Goal: Task Accomplishment & Management: Manage account settings

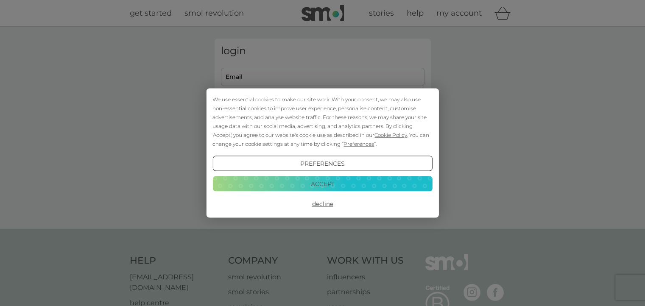
type input "[EMAIL_ADDRESS][DOMAIN_NAME]"
click at [326, 206] on button "Decline" at bounding box center [322, 203] width 220 height 15
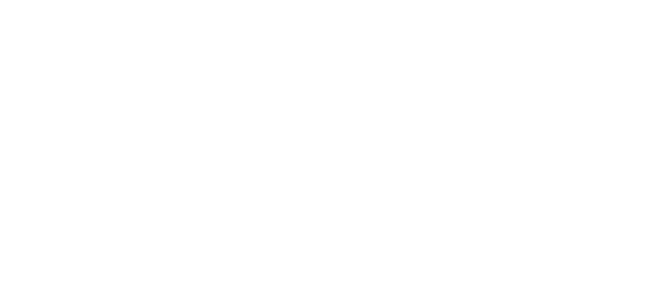
click at [332, 3] on html at bounding box center [325, 1] width 651 height 3
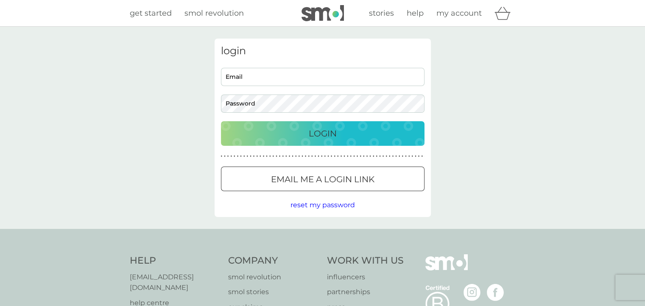
type input "[EMAIL_ADDRESS][DOMAIN_NAME]"
click at [325, 134] on p "Login" at bounding box center [323, 134] width 28 height 14
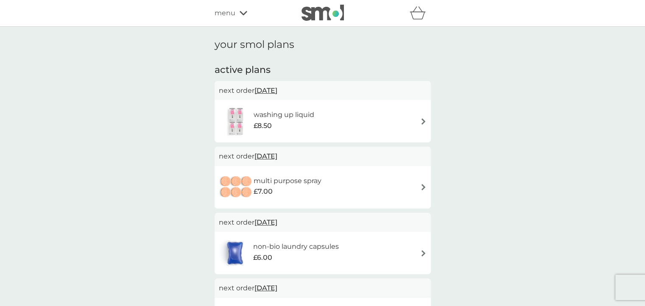
click at [424, 120] on img at bounding box center [423, 121] width 6 height 6
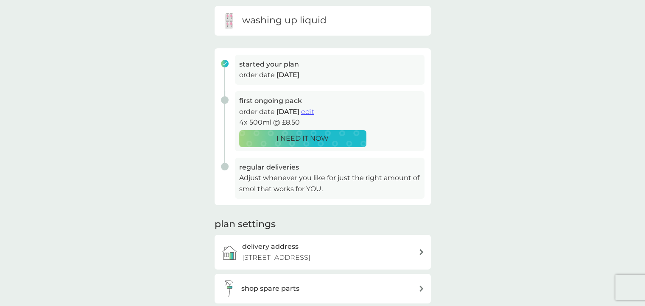
scroll to position [42, 0]
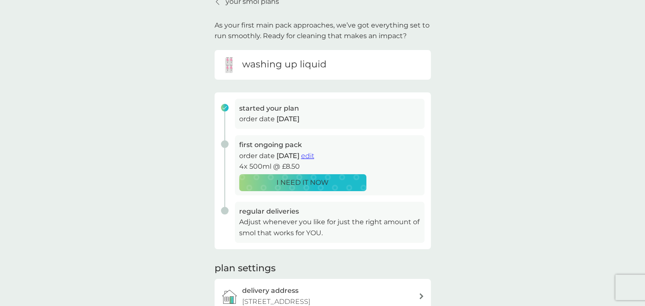
click at [314, 154] on span "edit" at bounding box center [307, 156] width 13 height 8
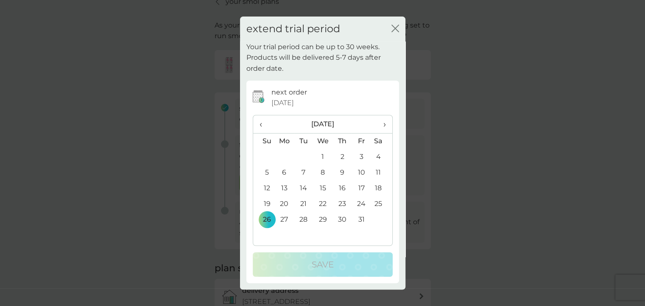
click at [394, 27] on icon "close" at bounding box center [395, 29] width 8 height 8
